Goal: Task Accomplishment & Management: Use online tool/utility

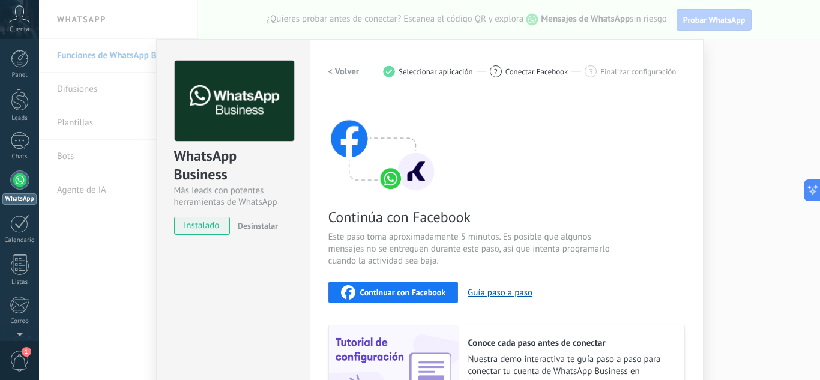
click at [395, 286] on div "Continuar con Facebook" at bounding box center [393, 292] width 105 height 14
click at [737, 40] on div "WhatsApp Business Más leads con potentes herramientas de WhatsApp instalado Des…" at bounding box center [429, 190] width 781 height 380
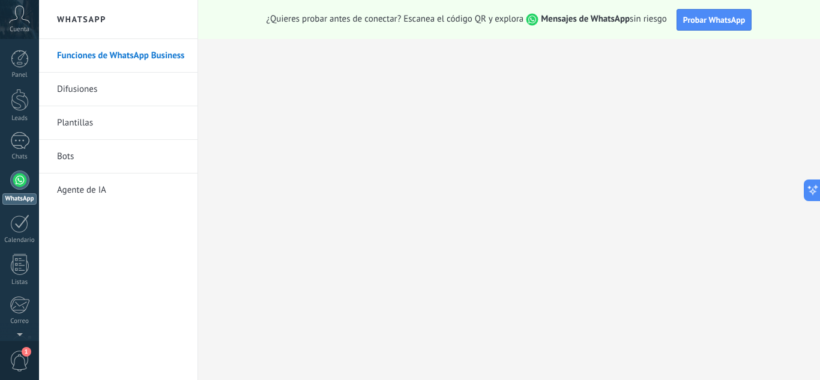
click at [724, 8] on div "¿Quieres probar antes de conectar? Escanea el código QR y explora Mensajes de W…" at bounding box center [509, 19] width 622 height 39
click at [724, 17] on span "Probar WhatsApp" at bounding box center [714, 19] width 62 height 11
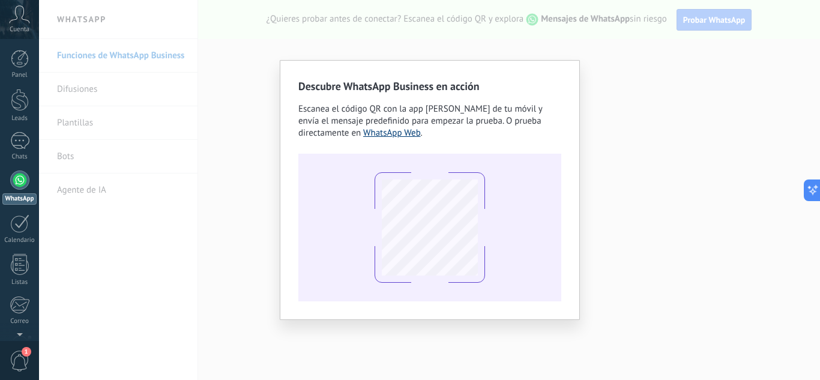
click at [394, 131] on link "WhatsApp Web" at bounding box center [392, 132] width 58 height 11
click at [183, 208] on div "Descubre WhatsApp Business en acción Escanea el código QR con la app de cámara …" at bounding box center [429, 190] width 781 height 380
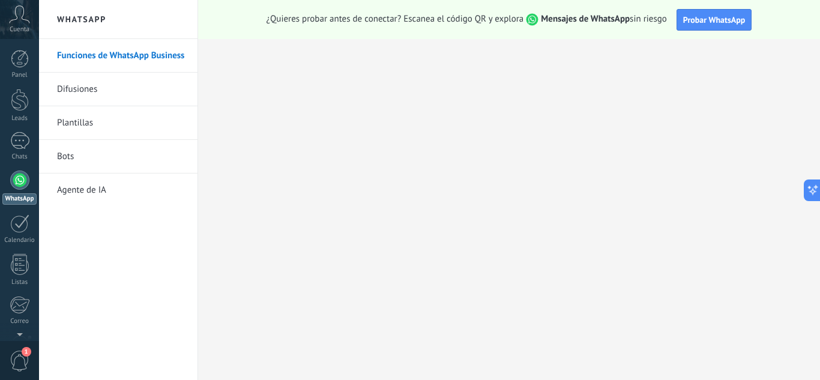
click at [21, 23] on icon at bounding box center [19, 14] width 21 height 18
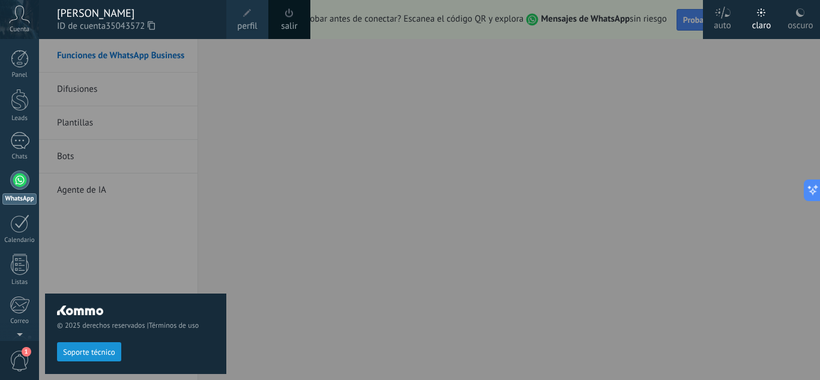
click at [249, 14] on span at bounding box center [247, 13] width 8 height 8
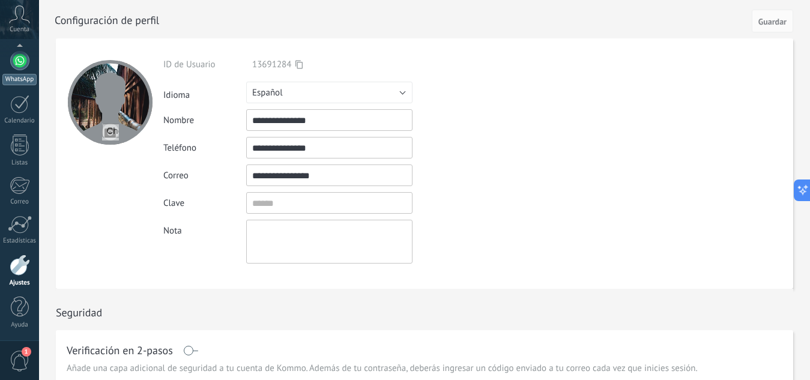
click at [28, 74] on div "WhatsApp" at bounding box center [19, 79] width 34 height 11
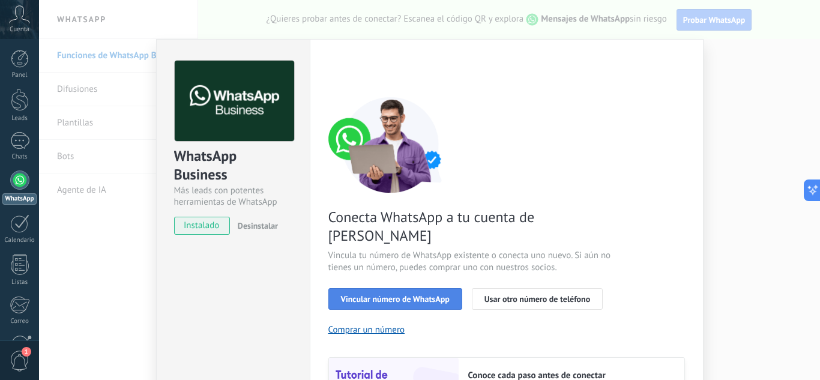
click at [407, 288] on button "Vincular número de WhatsApp" at bounding box center [395, 299] width 134 height 22
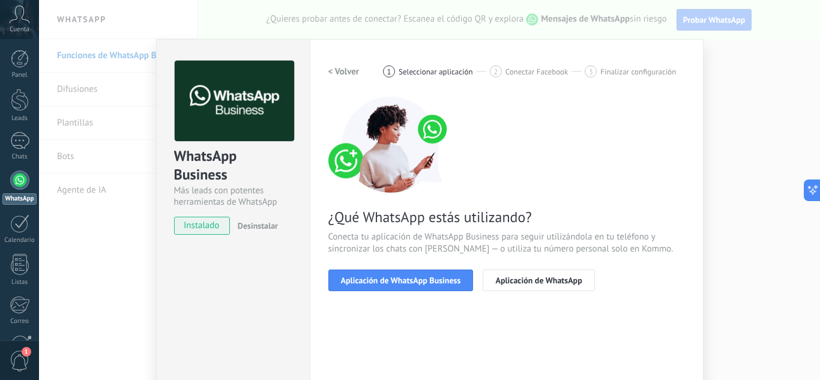
click at [407, 274] on button "Aplicación de WhatsApp Business" at bounding box center [400, 281] width 145 height 22
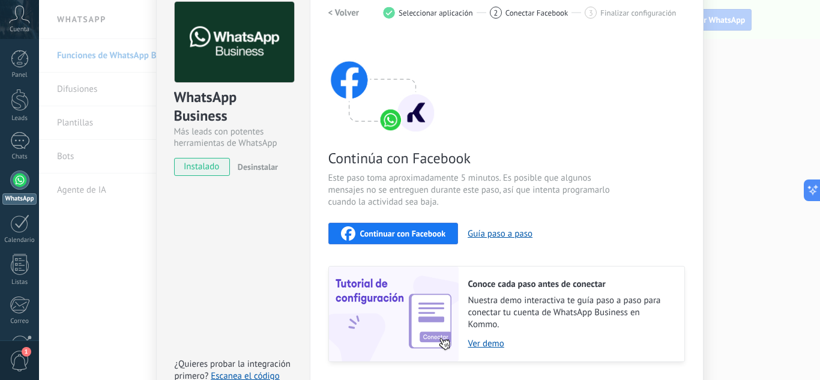
scroll to position [56, 0]
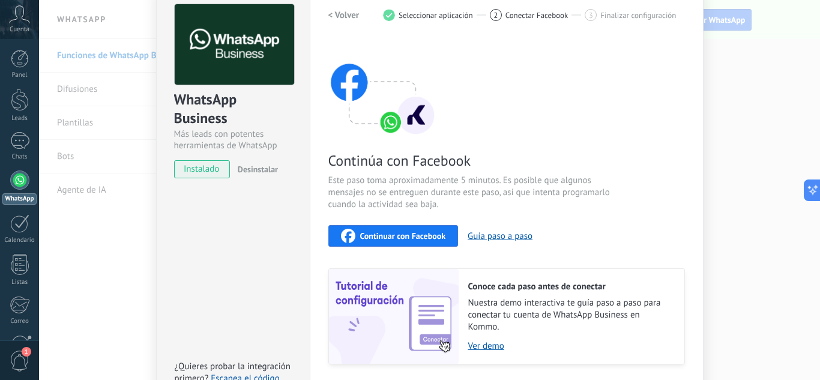
click at [382, 251] on div "Continúa con Facebook Este paso toma aproximadamente 5 minutos. Es posible que …" at bounding box center [506, 202] width 357 height 324
click at [391, 245] on button "Continuar con Facebook" at bounding box center [393, 236] width 130 height 22
click at [409, 229] on div "Continuar con Facebook" at bounding box center [393, 236] width 105 height 14
click at [494, 234] on button "Guía paso a paso" at bounding box center [500, 236] width 65 height 11
click at [329, 17] on h2 "< Volver" at bounding box center [343, 15] width 31 height 11
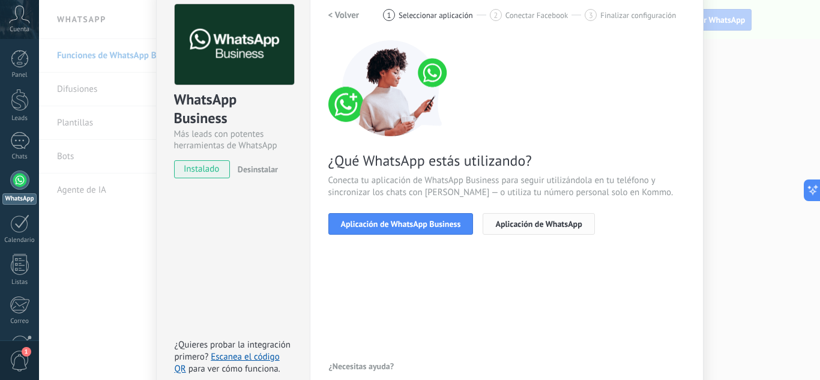
click at [515, 214] on button "Aplicación de WhatsApp" at bounding box center [539, 224] width 112 height 22
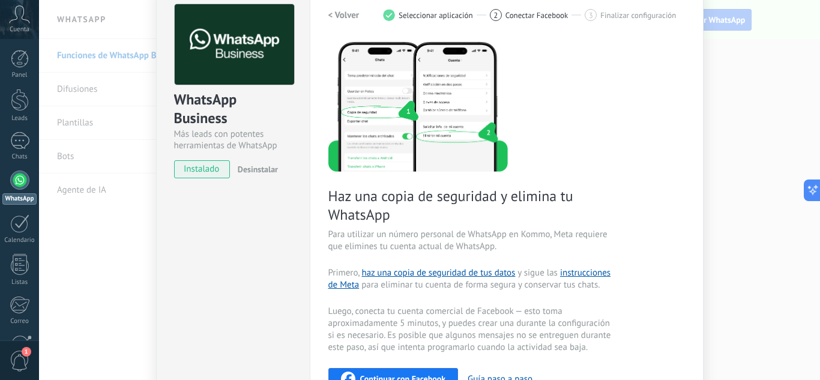
click at [345, 13] on h2 "< Volver" at bounding box center [343, 15] width 31 height 11
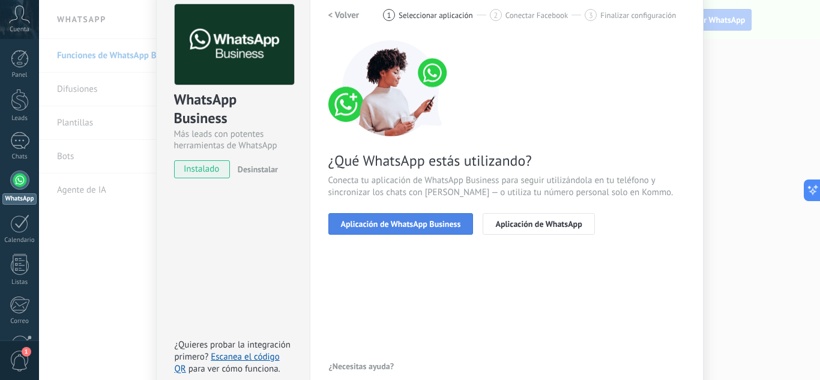
click at [405, 225] on span "Aplicación de WhatsApp Business" at bounding box center [401, 224] width 120 height 8
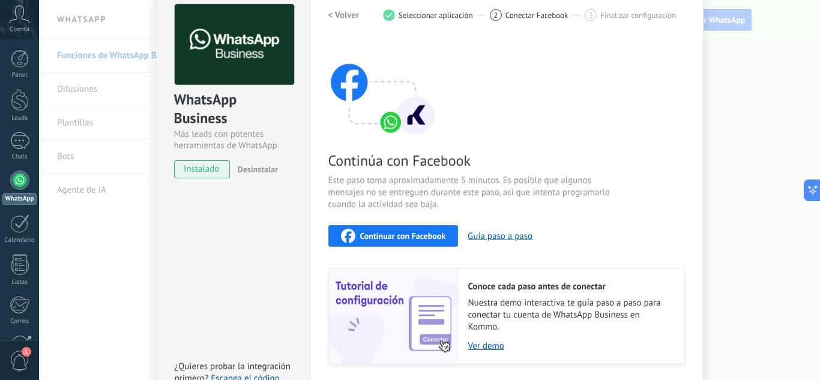
click at [405, 225] on button "Continuar con Facebook" at bounding box center [393, 236] width 130 height 22
click at [407, 243] on button "Continuar con Facebook" at bounding box center [393, 236] width 130 height 22
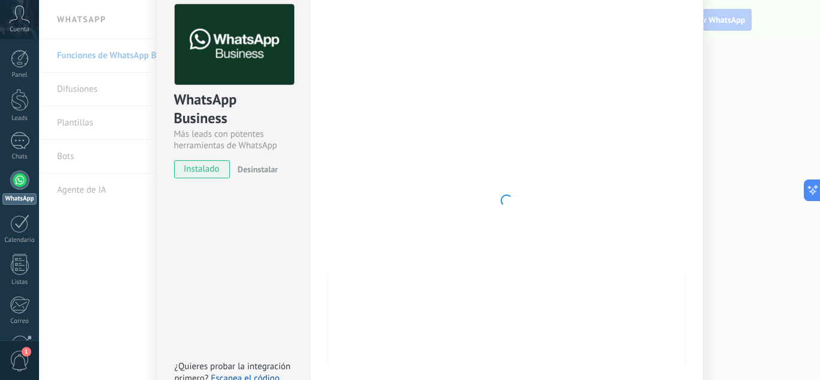
click at [340, 189] on div at bounding box center [506, 200] width 357 height 393
